Goal: Information Seeking & Learning: Find specific fact

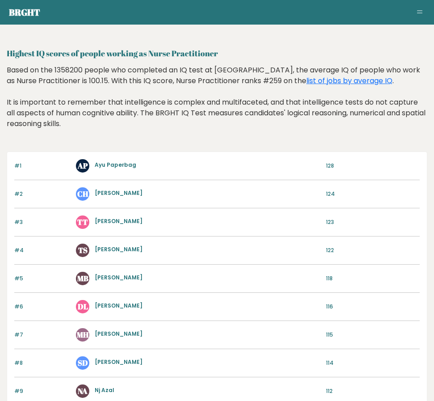
drag, startPoint x: 41, startPoint y: 52, endPoint x: 187, endPoint y: 56, distance: 146.6
click at [187, 56] on h2 "Highest IQ scores of people working as Nurse Practitioner" at bounding box center [217, 53] width 421 height 12
click at [201, 120] on div "Based on the 1358200 people who completed an IQ test at BRGHT, the average IQ o…" at bounding box center [217, 104] width 421 height 78
drag, startPoint x: 44, startPoint y: 78, endPoint x: 257, endPoint y: 80, distance: 213.6
click at [257, 80] on div "Based on the 1358200 people who completed an IQ test at BRGHT, the average IQ o…" at bounding box center [217, 104] width 421 height 78
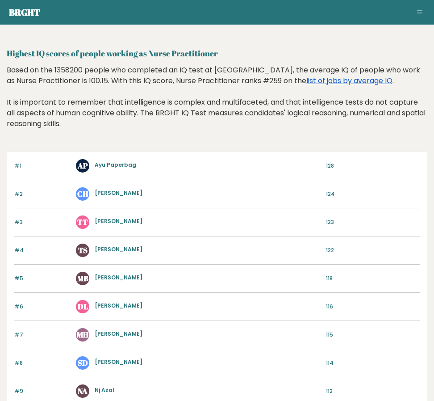
drag, startPoint x: 257, startPoint y: 80, endPoint x: 322, endPoint y: 82, distance: 64.8
click at [322, 82] on link "list of jobs by average IQ" at bounding box center [349, 81] width 86 height 10
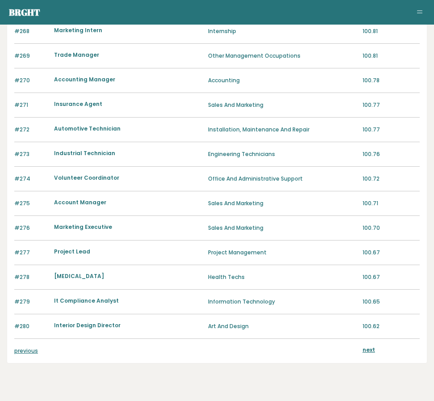
scroll to position [796, 0]
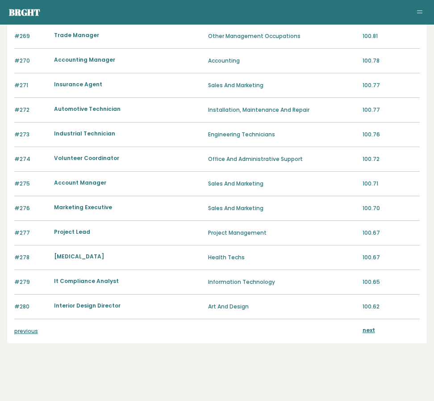
click at [28, 332] on link "previous" at bounding box center [26, 331] width 24 height 8
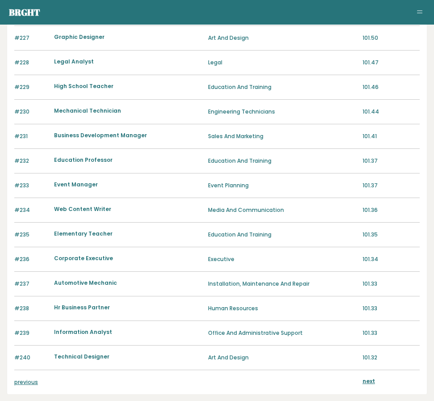
scroll to position [796, 0]
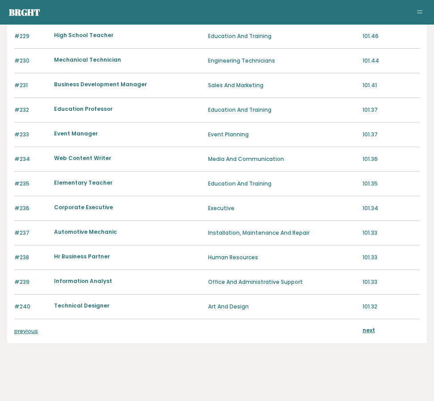
click at [30, 327] on link "previous" at bounding box center [26, 331] width 24 height 8
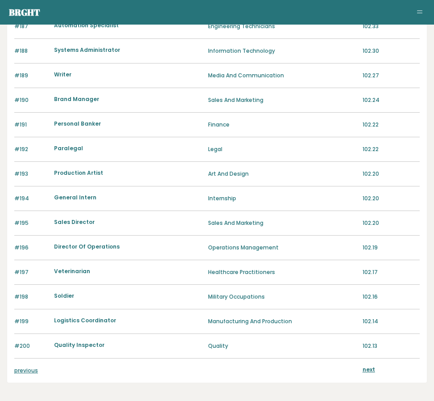
scroll to position [796, 0]
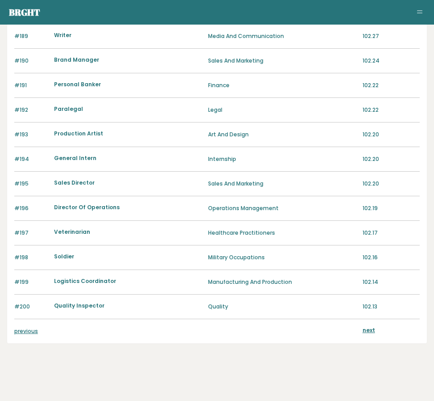
click at [27, 330] on link "previous" at bounding box center [26, 331] width 24 height 8
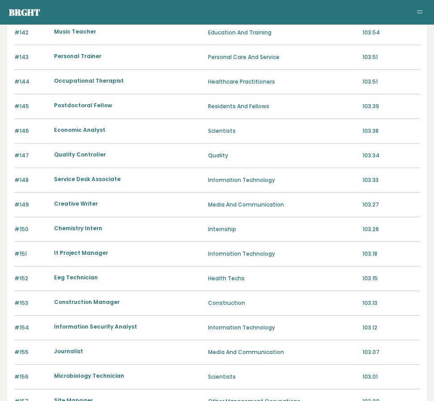
scroll to position [759, 0]
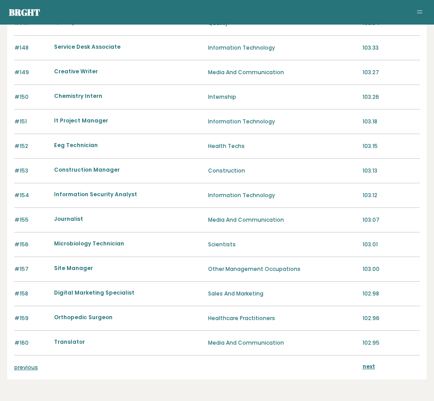
click at [29, 362] on div "previous next" at bounding box center [217, 367] width 406 height 24
click at [29, 365] on link "previous" at bounding box center [26, 367] width 24 height 8
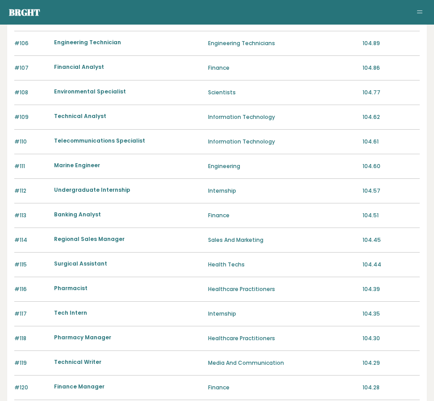
scroll to position [796, 0]
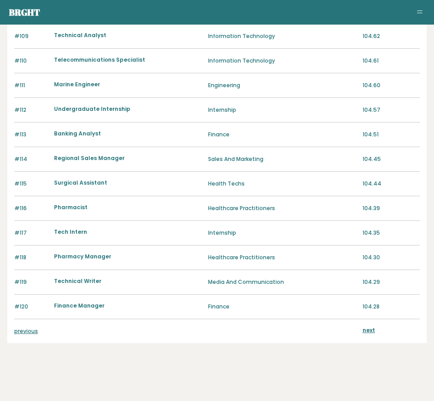
click at [27, 329] on link "previous" at bounding box center [26, 331] width 24 height 8
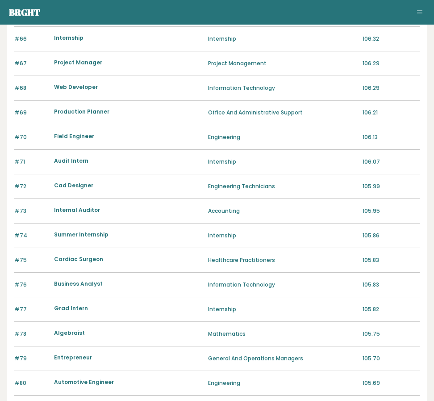
scroll to position [796, 0]
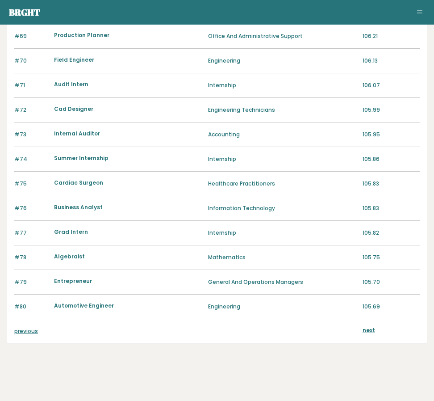
click at [31, 338] on div "previous next" at bounding box center [217, 331] width 406 height 24
click at [29, 332] on link "previous" at bounding box center [26, 331] width 24 height 8
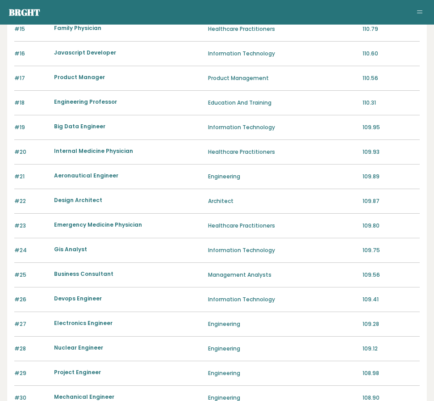
scroll to position [491, 0]
